Goal: Task Accomplishment & Management: Complete application form

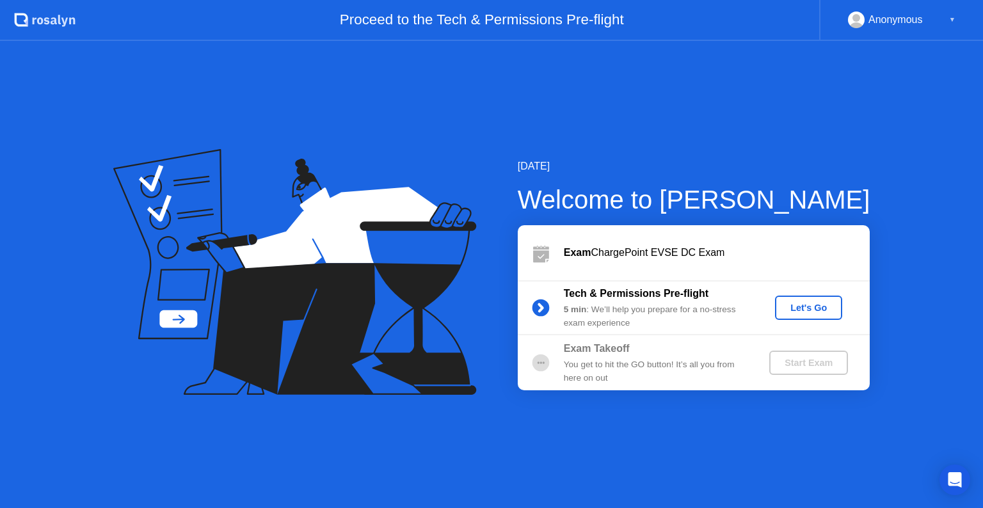
click at [817, 306] on div "Let's Go" at bounding box center [808, 308] width 57 height 10
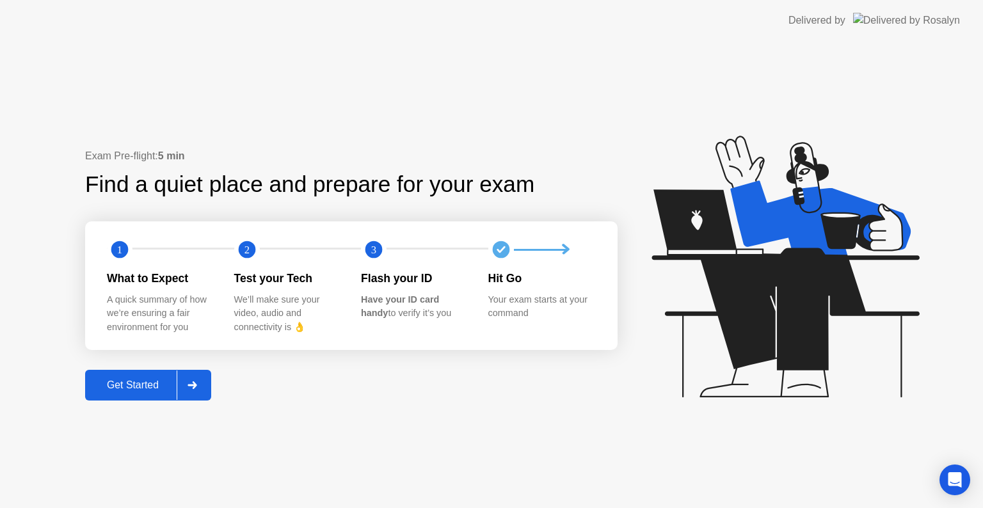
click at [141, 386] on div "Get Started" at bounding box center [133, 385] width 88 height 12
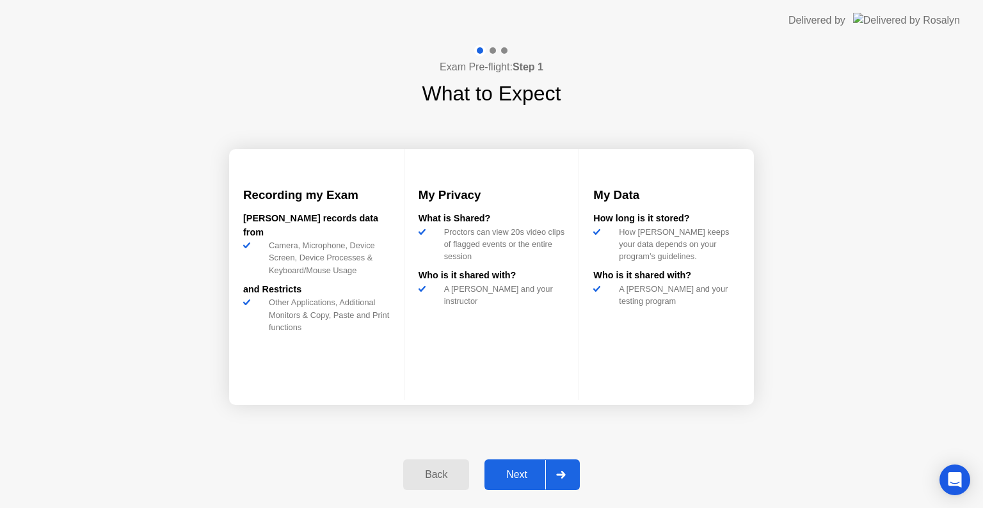
click at [514, 478] on div "Next" at bounding box center [516, 475] width 57 height 12
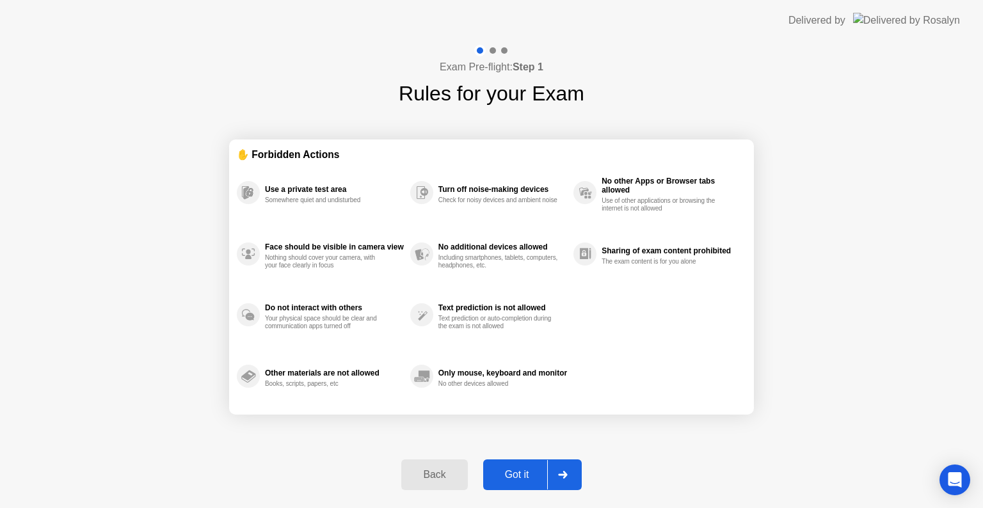
click at [514, 478] on div "Got it" at bounding box center [517, 475] width 60 height 12
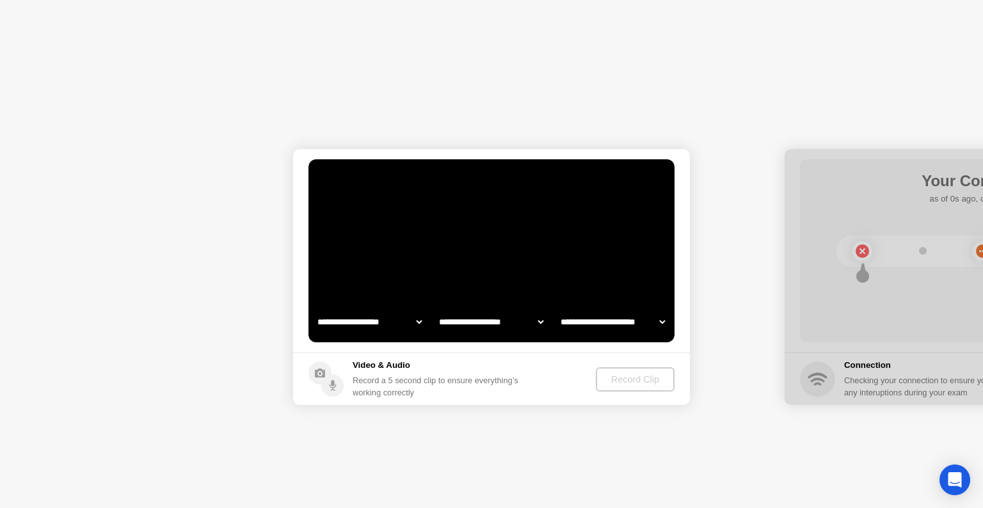
select select "**********"
select select "*******"
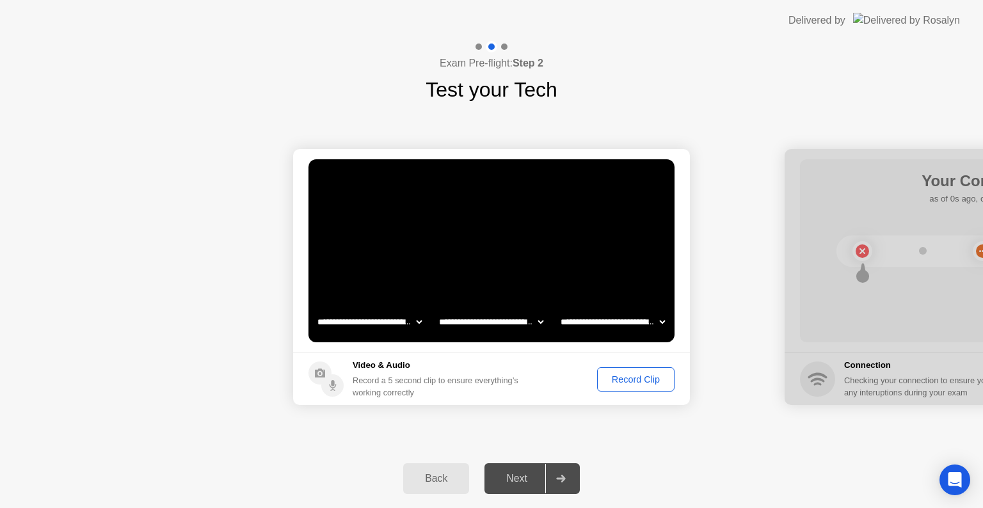
click at [640, 382] on div "Record Clip" at bounding box center [635, 379] width 68 height 10
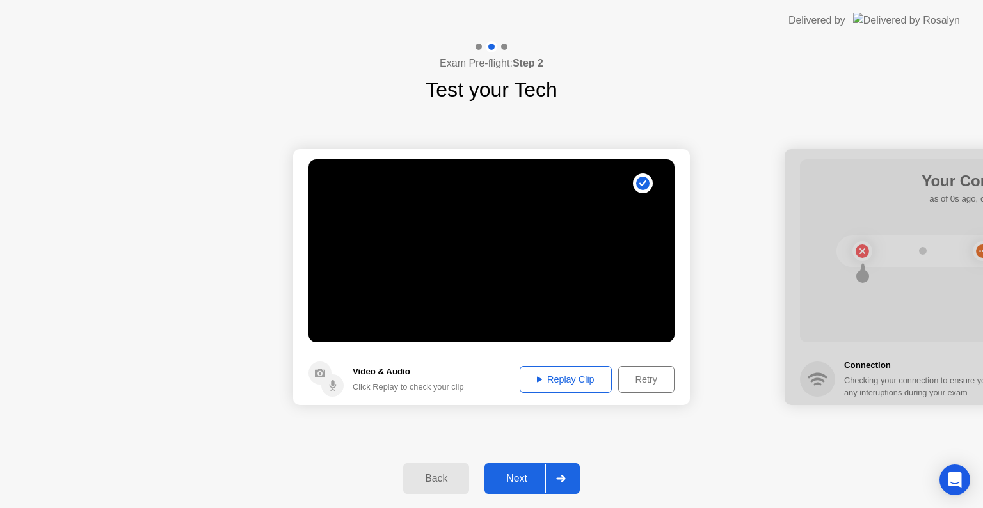
click at [525, 478] on div "Next" at bounding box center [516, 479] width 57 height 12
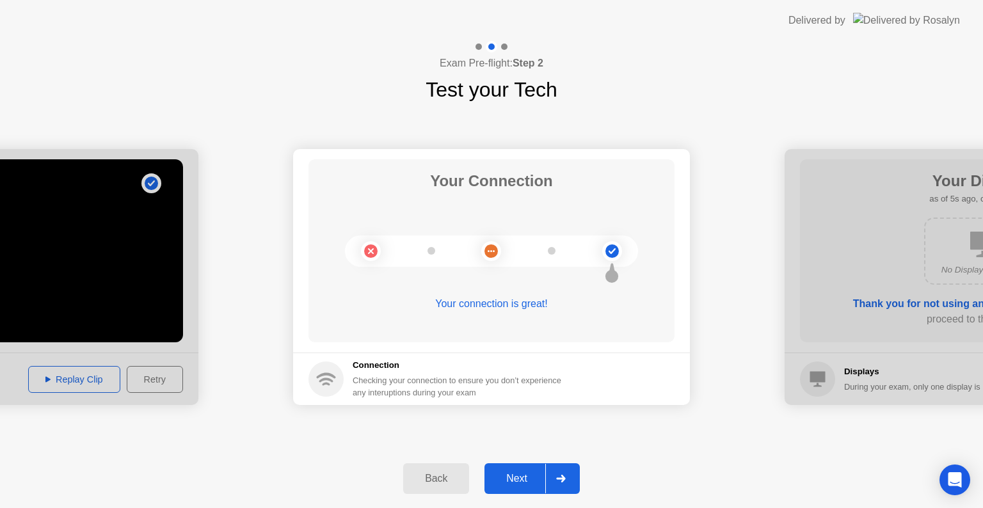
click at [525, 478] on div "Next" at bounding box center [516, 479] width 57 height 12
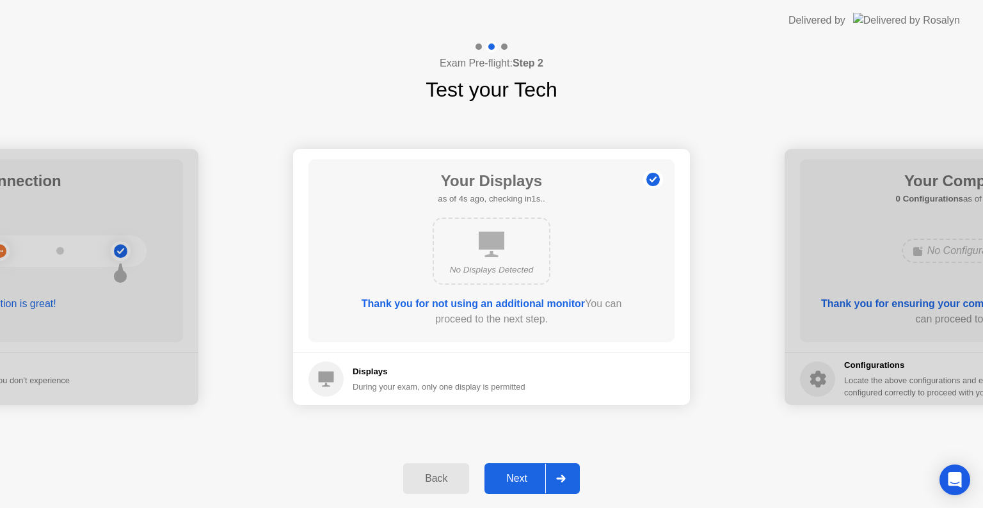
click at [525, 478] on div "Next" at bounding box center [516, 479] width 57 height 12
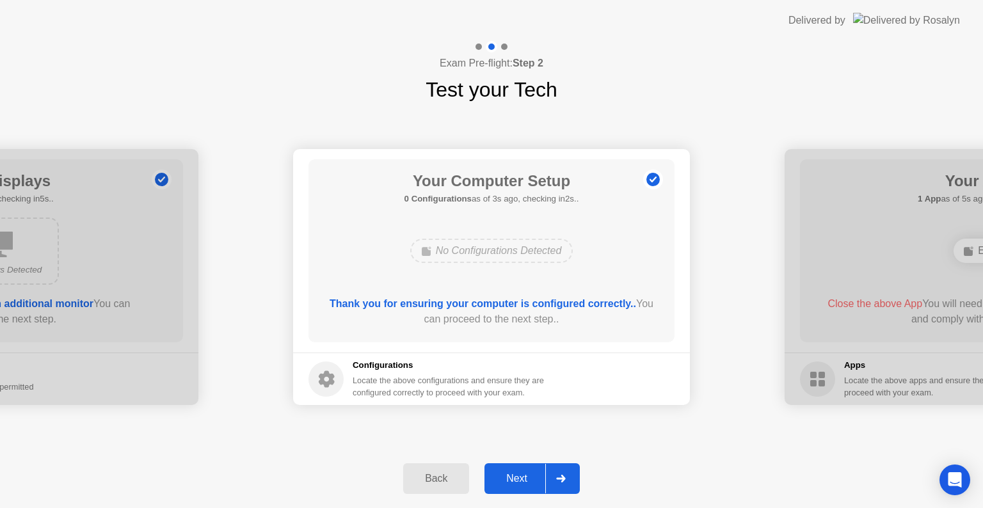
click at [525, 478] on div "Next" at bounding box center [516, 479] width 57 height 12
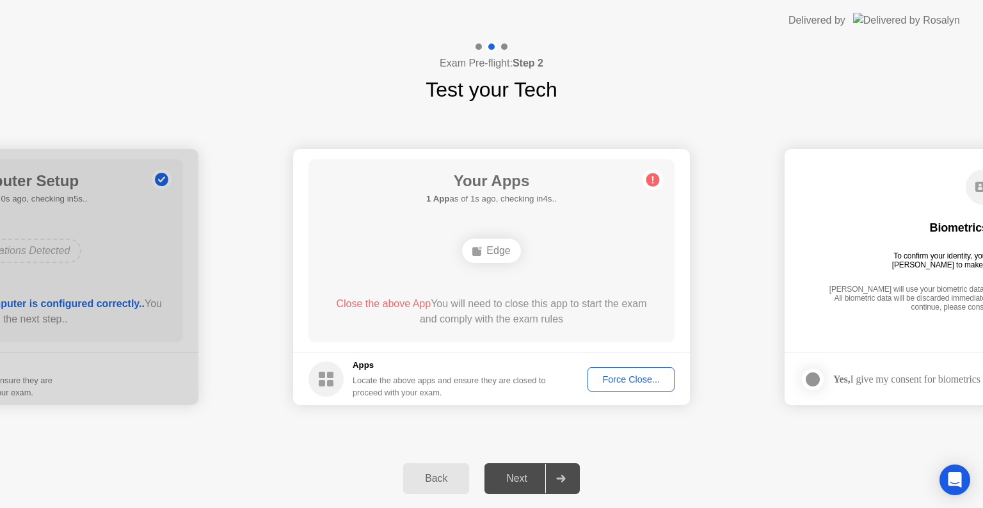
click at [627, 376] on div "Force Close..." at bounding box center [631, 379] width 78 height 10
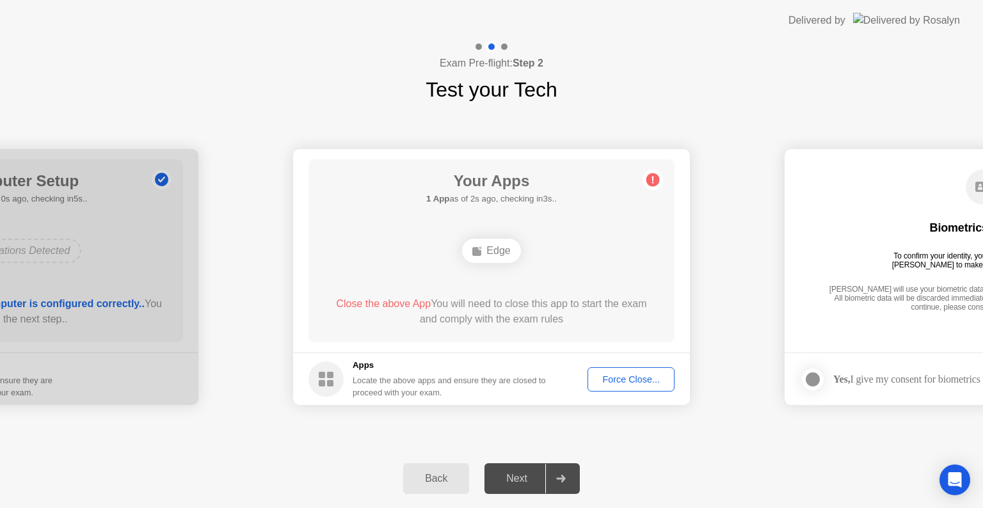
click at [628, 384] on div "Force Close..." at bounding box center [631, 379] width 78 height 10
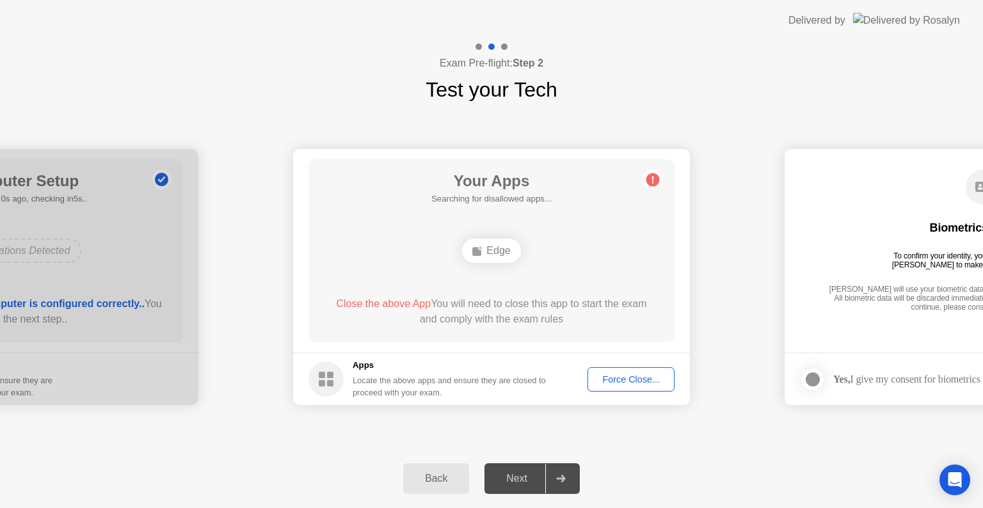
click at [639, 381] on div "Force Close..." at bounding box center [631, 379] width 78 height 10
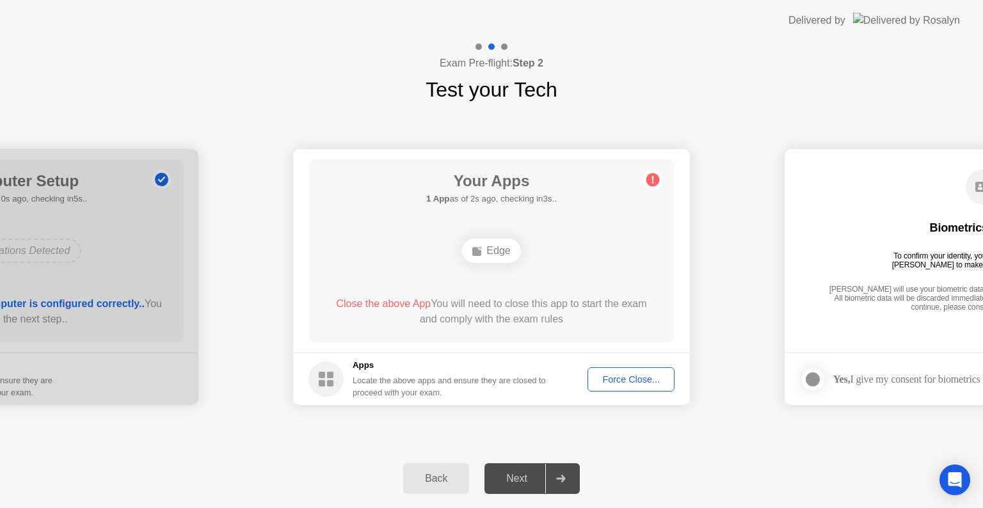
click at [647, 377] on div "Force Close..." at bounding box center [631, 379] width 78 height 10
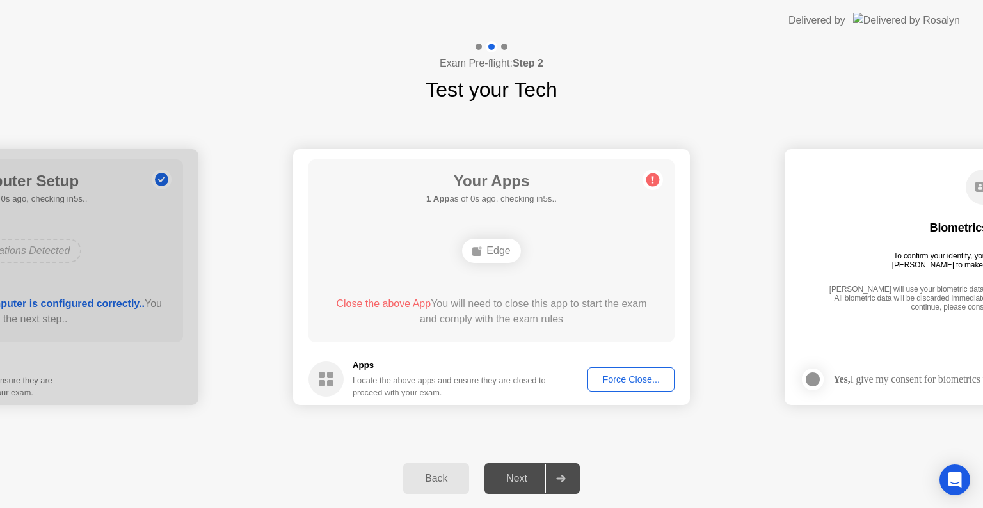
click at [620, 374] on div "Force Close..." at bounding box center [631, 379] width 78 height 10
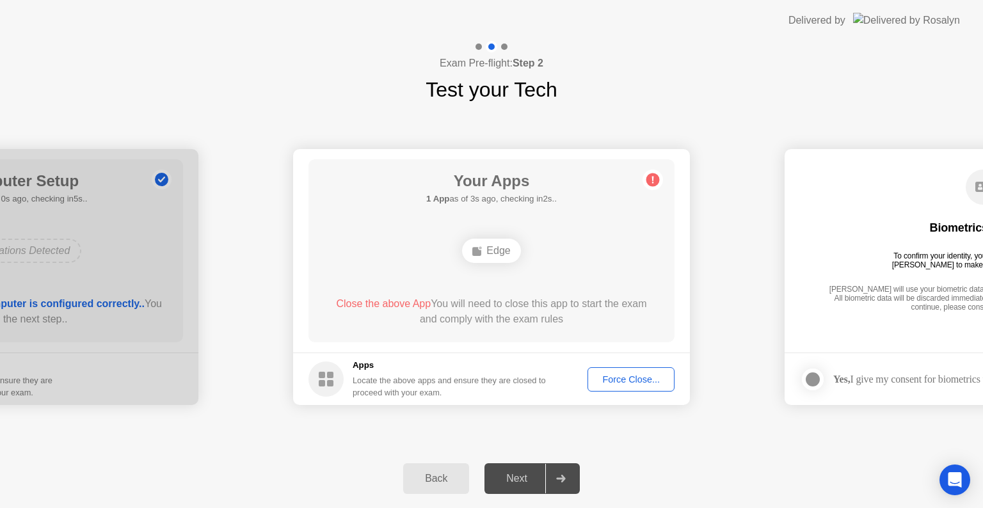
click at [494, 248] on div "Edge" at bounding box center [491, 251] width 58 height 24
click at [420, 287] on div "Your Apps Searching for disallowed apps... Edge Close the above App You will ne…" at bounding box center [491, 250] width 366 height 183
click at [396, 304] on span "Close the above App" at bounding box center [383, 303] width 95 height 11
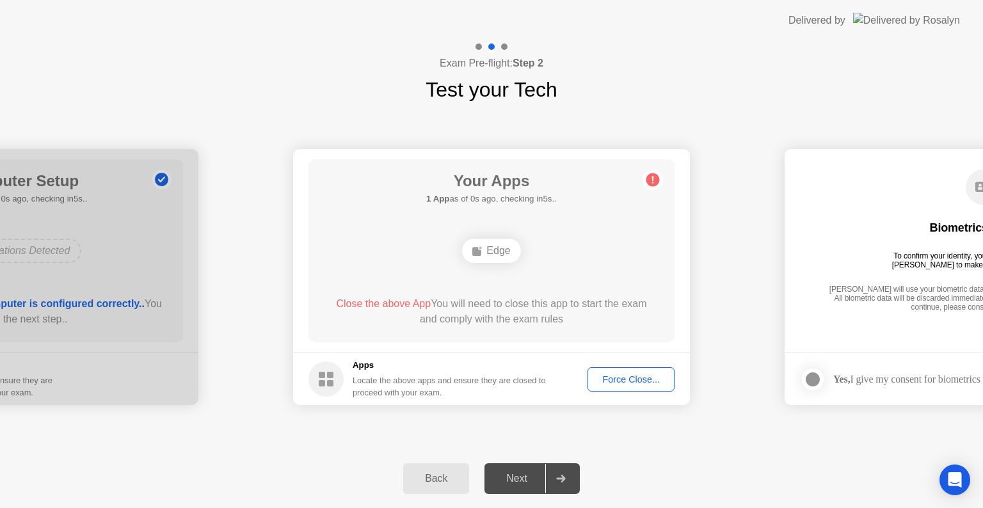
click at [629, 378] on div "Force Close..." at bounding box center [631, 379] width 78 height 10
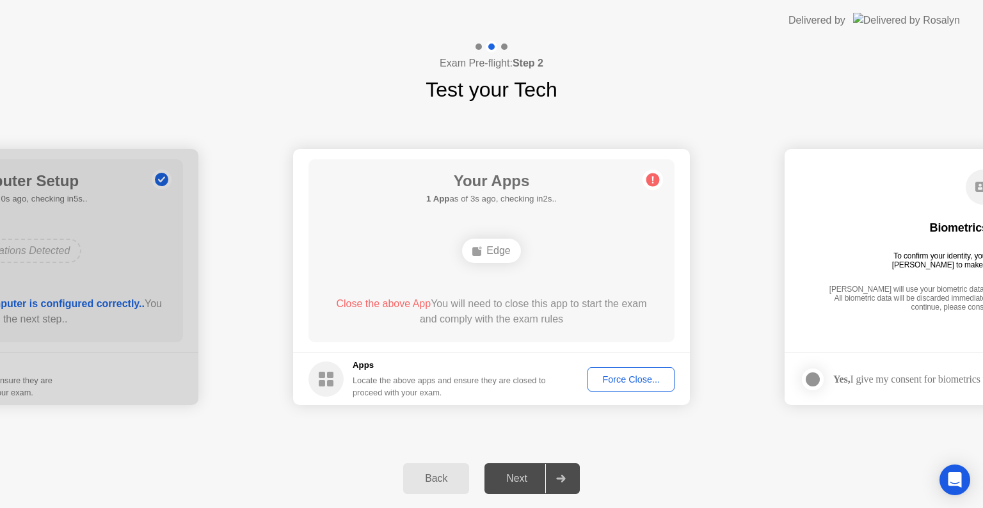
click at [642, 381] on div "Force Close..." at bounding box center [631, 379] width 78 height 10
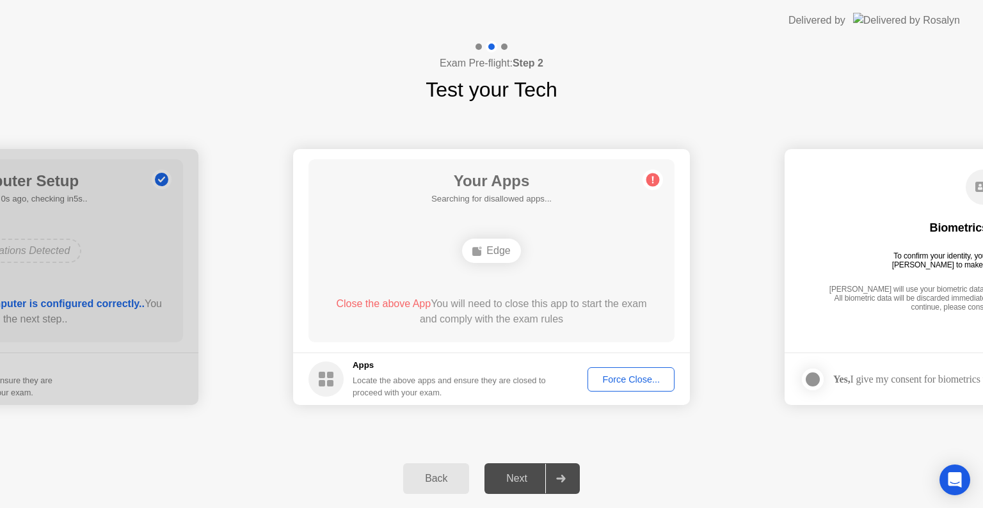
click at [622, 374] on div "Force Close..." at bounding box center [631, 379] width 78 height 10
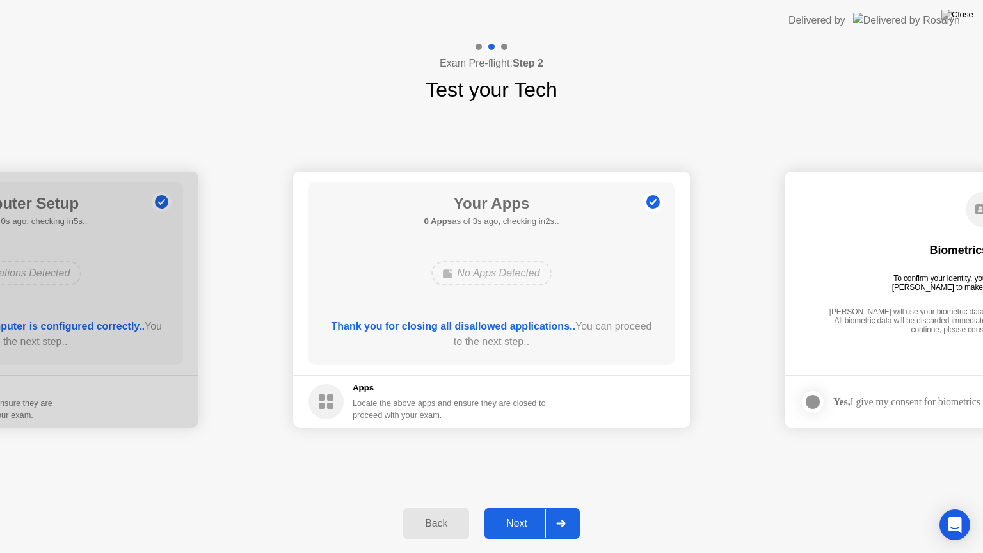
click at [519, 507] on div "Next" at bounding box center [516, 524] width 57 height 12
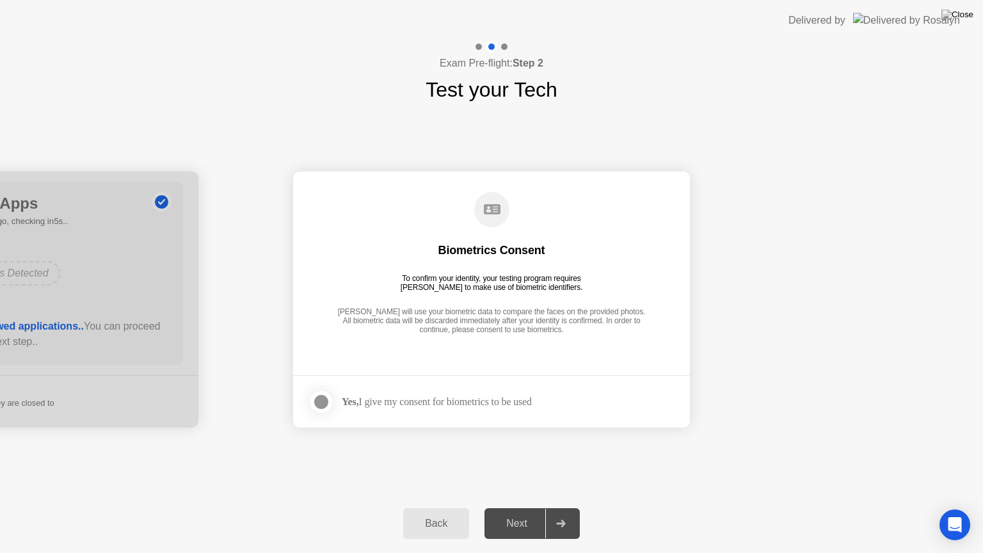
click at [315, 394] on div at bounding box center [320, 401] width 15 height 15
click at [521, 507] on div "Next" at bounding box center [516, 524] width 57 height 12
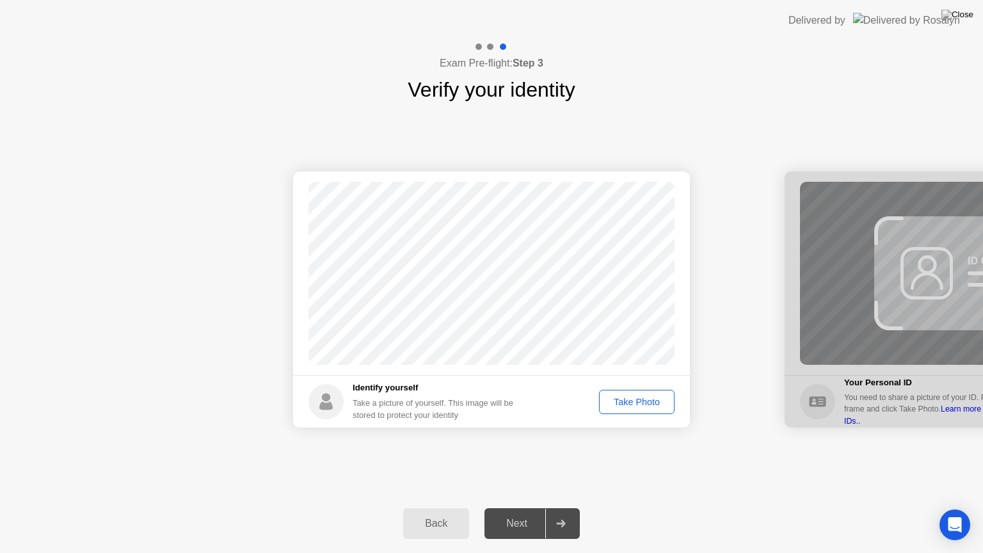
click at [617, 404] on div "Take Photo" at bounding box center [636, 402] width 67 height 10
click at [523, 507] on div "Next" at bounding box center [516, 524] width 57 height 12
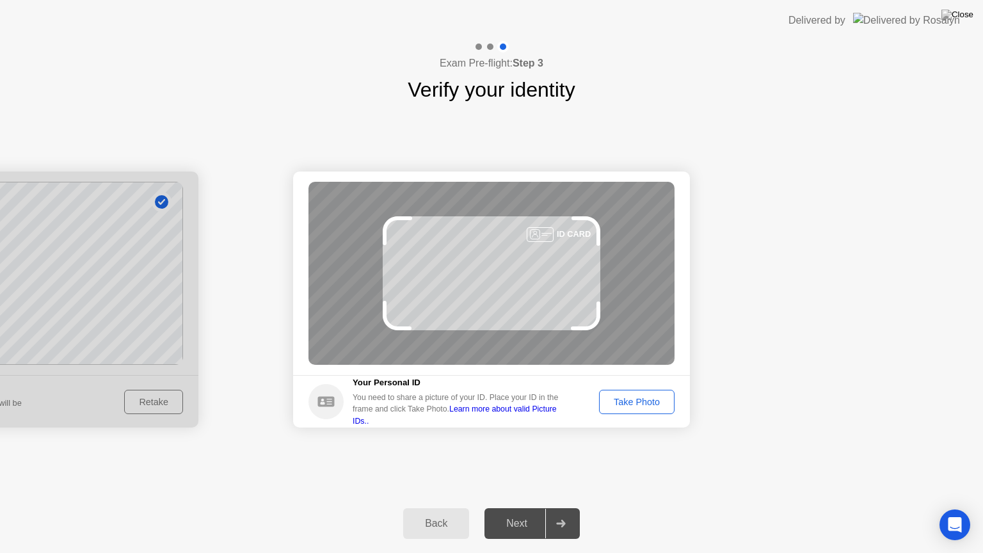
click at [655, 402] on div "Take Photo" at bounding box center [636, 402] width 67 height 10
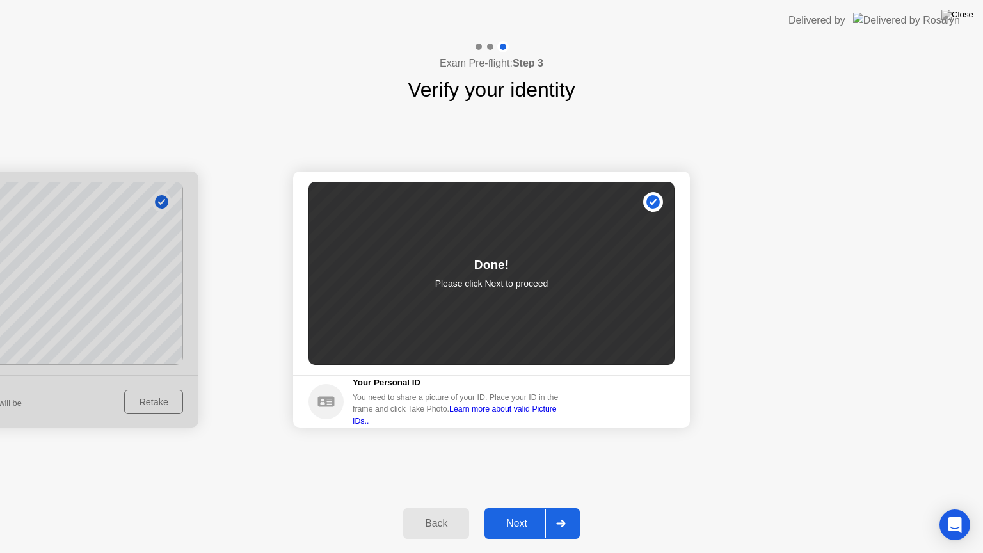
click at [519, 507] on div "Next" at bounding box center [516, 524] width 57 height 12
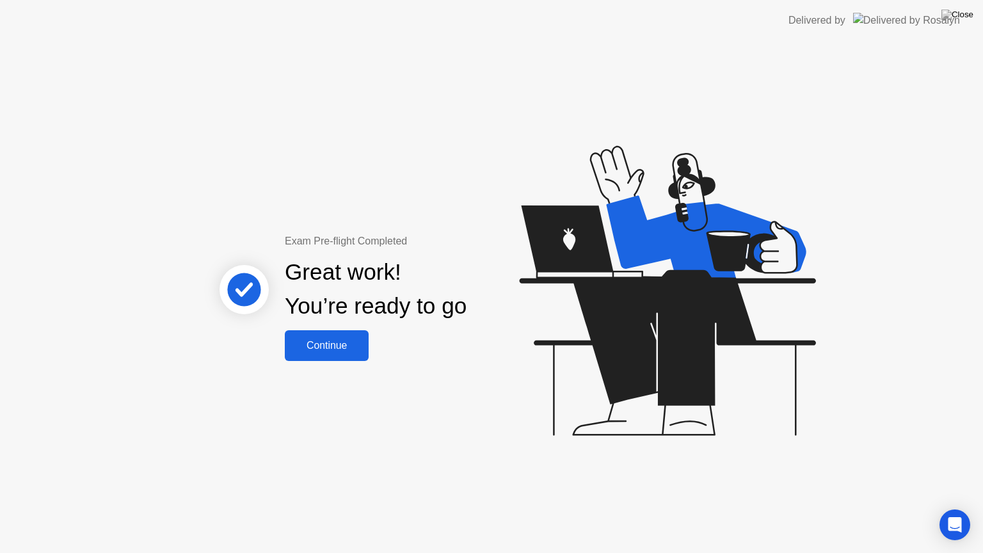
click at [348, 335] on button "Continue" at bounding box center [327, 345] width 84 height 31
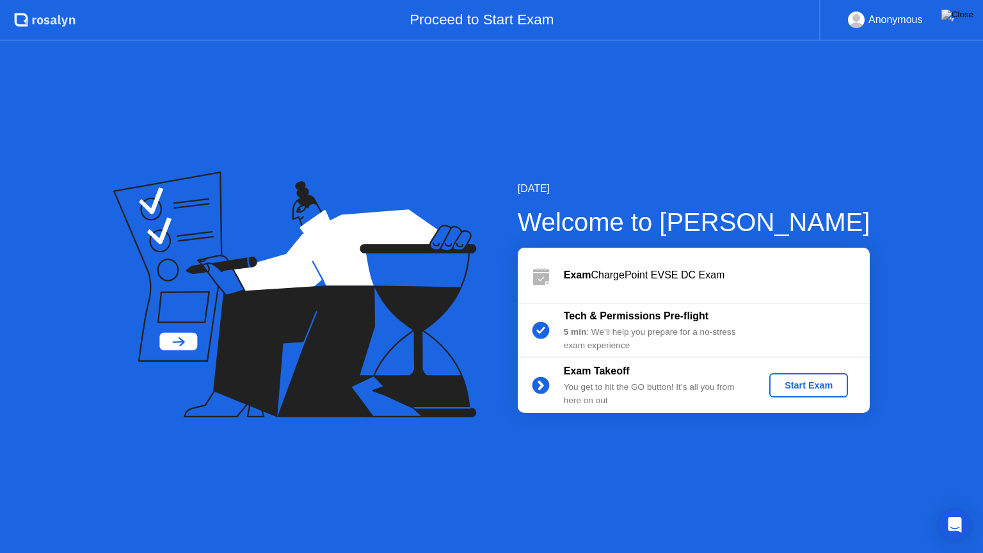
click at [811, 384] on div "Start Exam" at bounding box center [808, 385] width 68 height 10
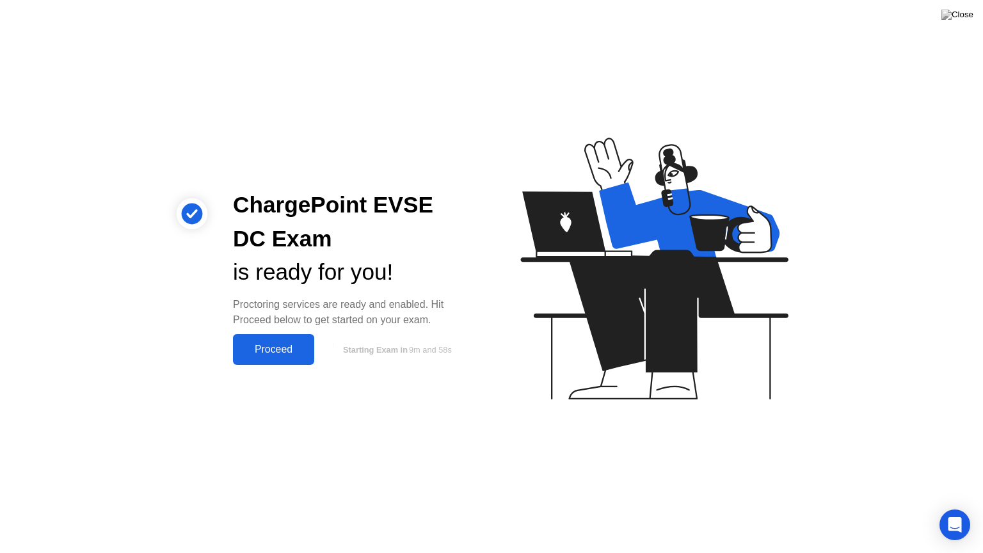
click at [285, 338] on button "Proceed" at bounding box center [273, 349] width 81 height 31
